Goal: Transaction & Acquisition: Purchase product/service

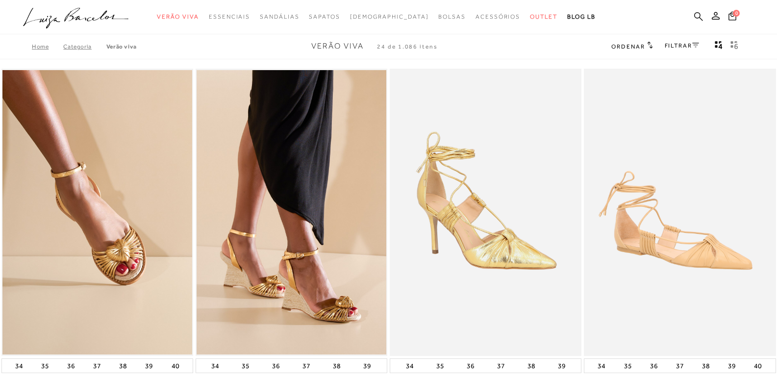
click at [699, 18] on icon at bounding box center [698, 16] width 9 height 9
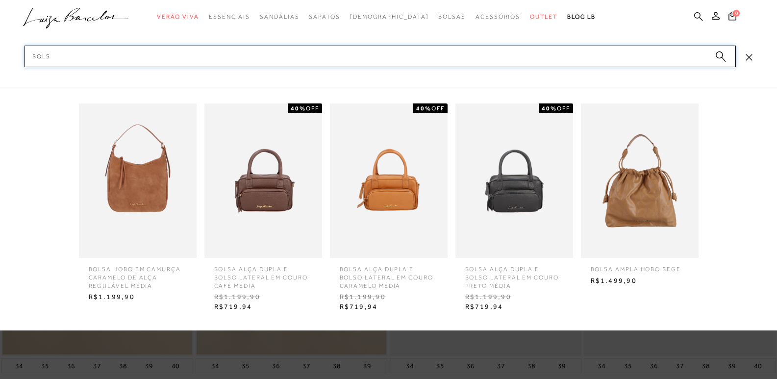
type input "BOLSA"
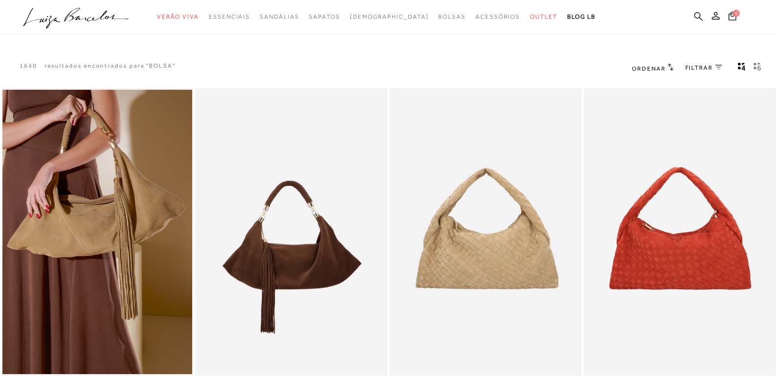
drag, startPoint x: 693, startPoint y: 15, endPoint x: 699, endPoint y: 16, distance: 5.4
click at [693, 16] on ul ".a{fill-rule:evenodd;} Verão Viva Em alta Favoritos das Influenciadoras Apostas…" at bounding box center [381, 17] width 716 height 18
click at [705, 15] on ul ".a{fill-rule:evenodd;} Verão Viva Em alta Favoritos das Influenciadoras Apostas…" at bounding box center [381, 17] width 716 height 18
click at [683, 15] on ul ".a{fill-rule:evenodd;} Verão Viva Em alta Favoritos das Influenciadoras Apostas…" at bounding box center [381, 17] width 716 height 18
click at [699, 20] on icon at bounding box center [698, 16] width 9 height 9
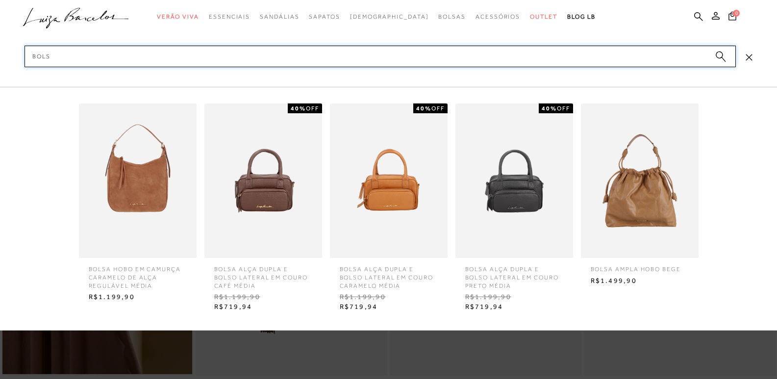
type input "BOLSA"
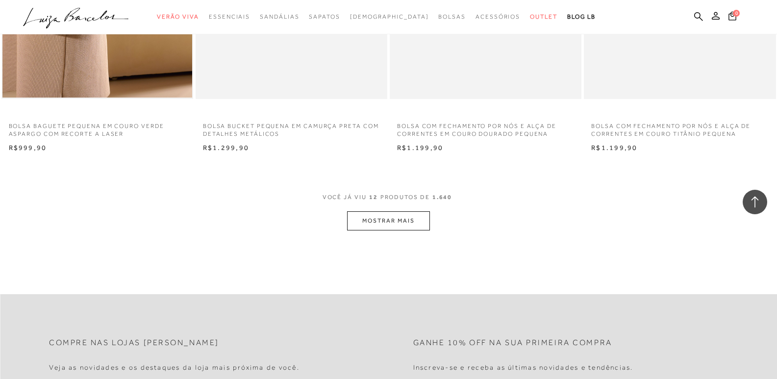
scroll to position [981, 0]
click at [417, 222] on button "MOSTRAR MAIS" at bounding box center [388, 220] width 82 height 19
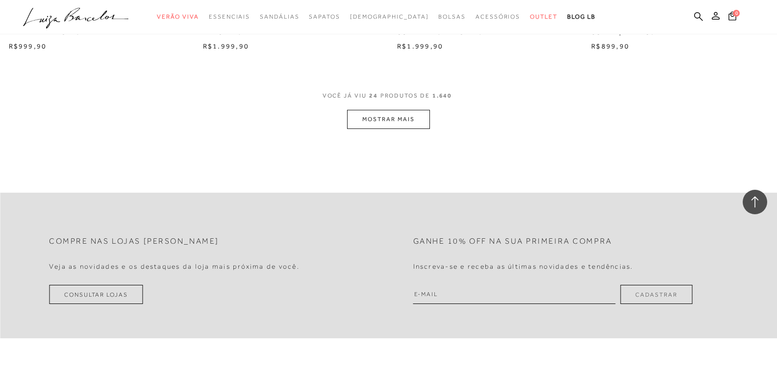
scroll to position [2059, 0]
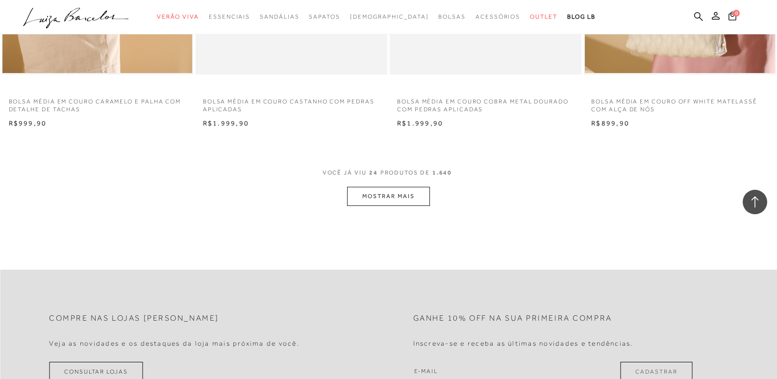
click at [393, 202] on button "MOSTRAR MAIS" at bounding box center [388, 196] width 82 height 19
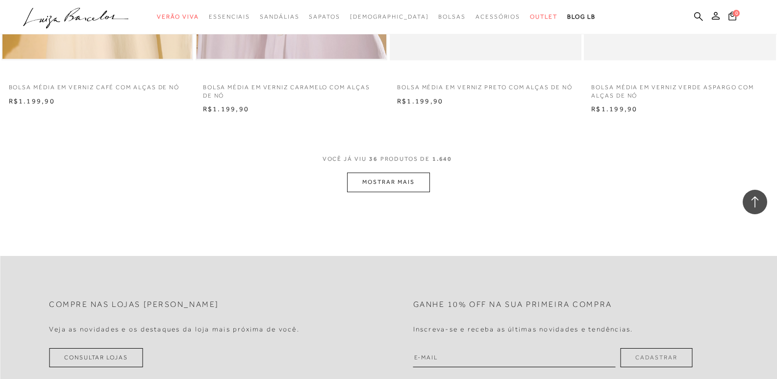
scroll to position [3138, 0]
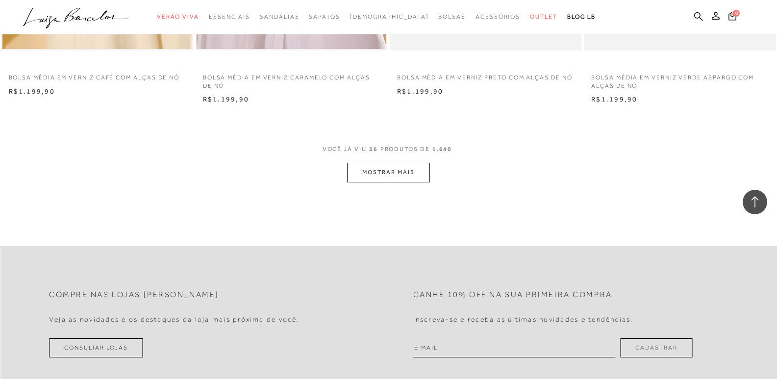
click at [385, 167] on button "MOSTRAR MAIS" at bounding box center [388, 172] width 82 height 19
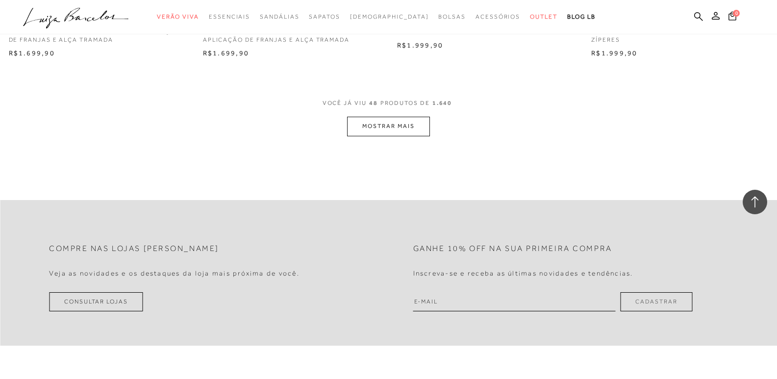
scroll to position [4237, 0]
